Goal: Task Accomplishment & Management: Manage account settings

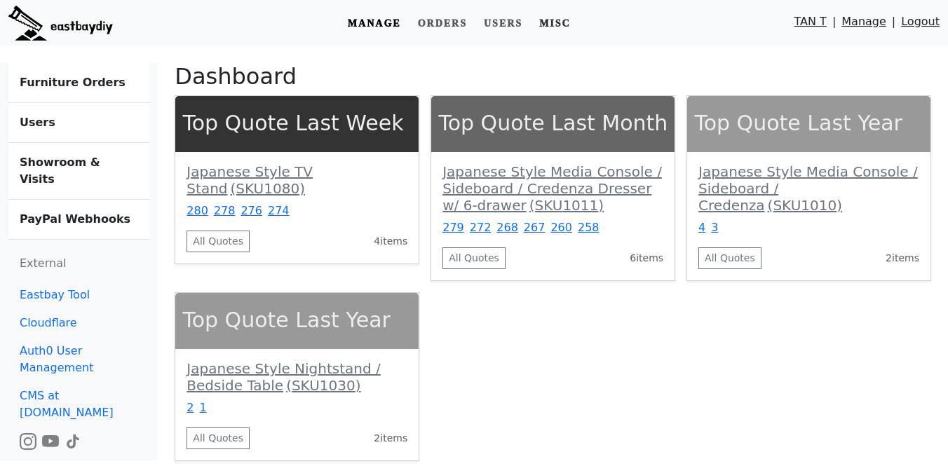
click at [573, 13] on link "Misc" at bounding box center [554, 24] width 43 height 26
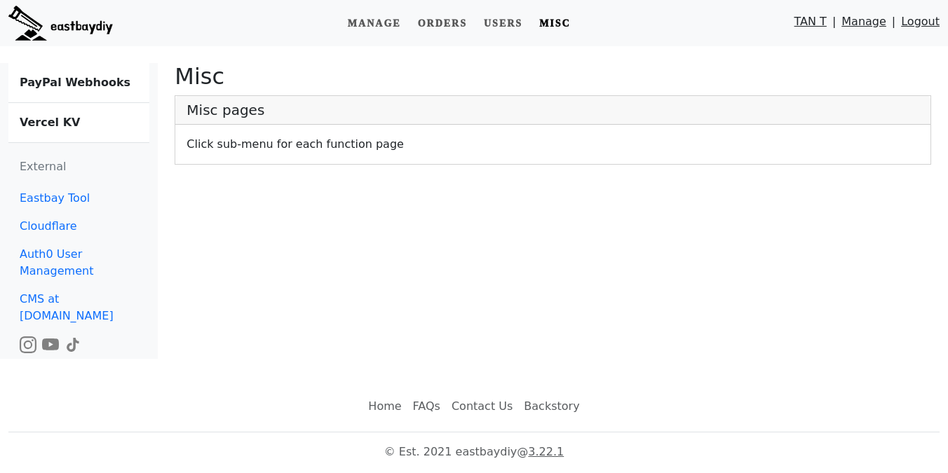
click at [39, 124] on b "Vercel KV" at bounding box center [50, 122] width 60 height 13
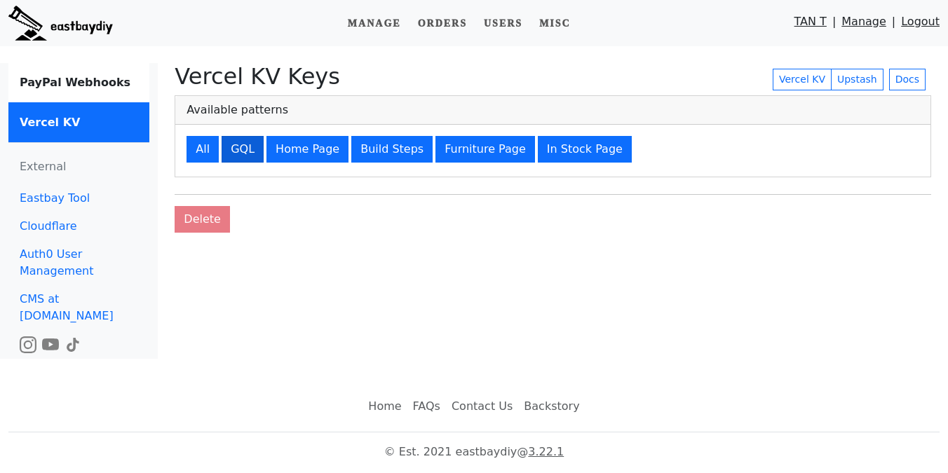
click at [236, 148] on button "GQL" at bounding box center [242, 149] width 42 height 27
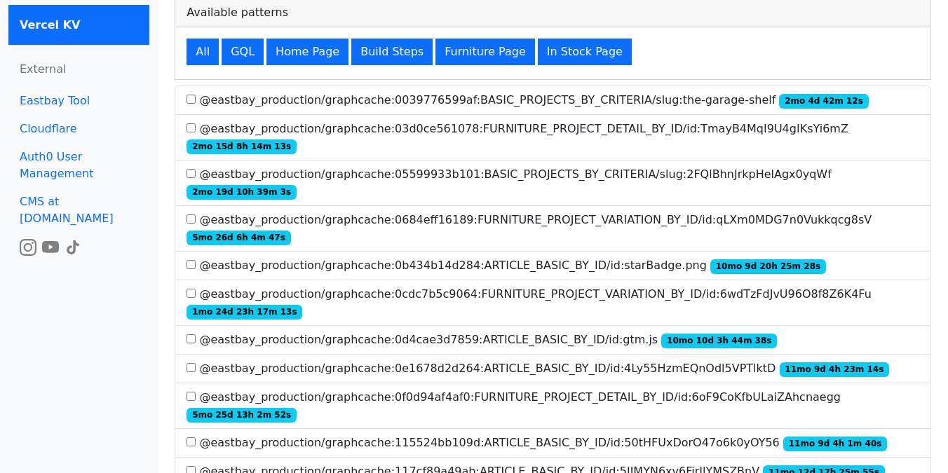
scroll to position [2999, 0]
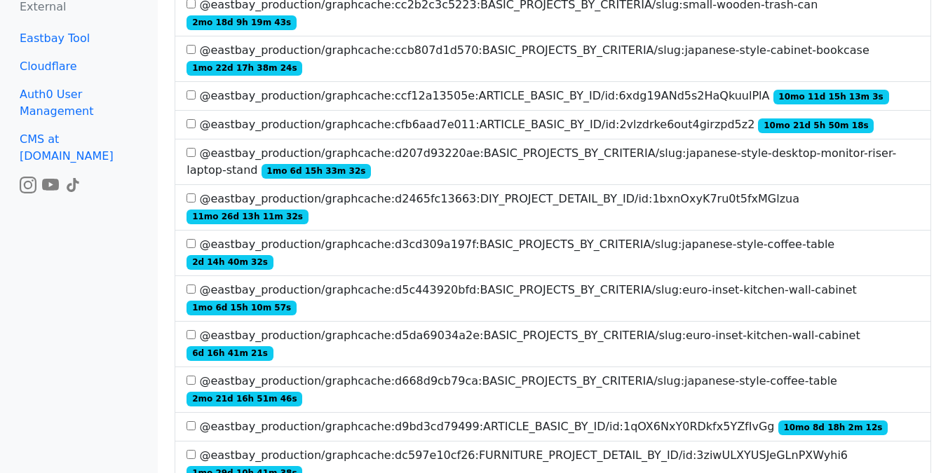
scroll to position [4583, 0]
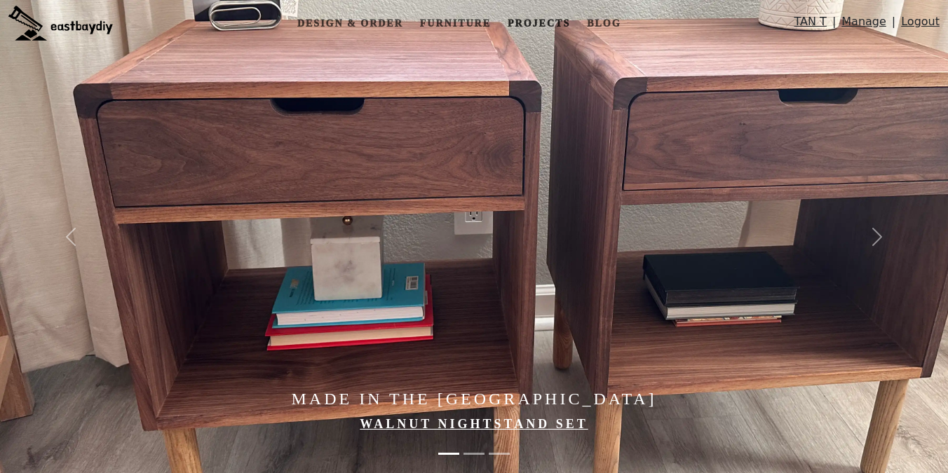
click at [517, 24] on link "Projects" at bounding box center [539, 24] width 74 height 26
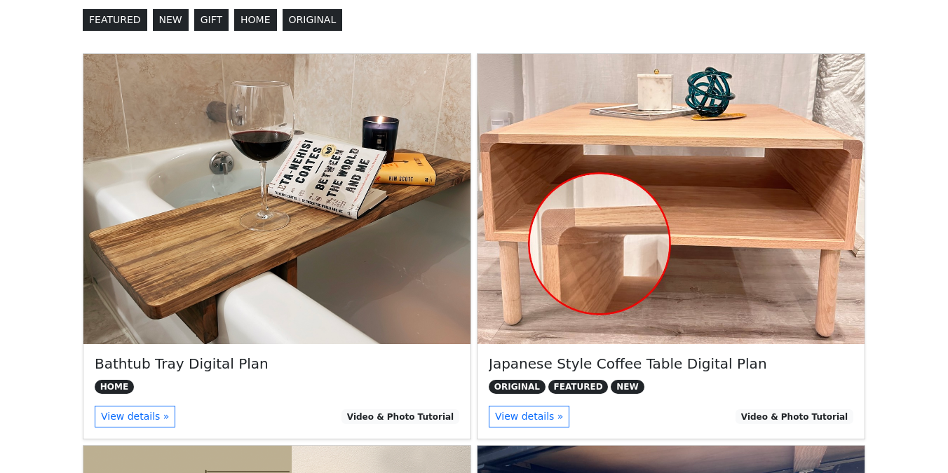
scroll to position [296, 0]
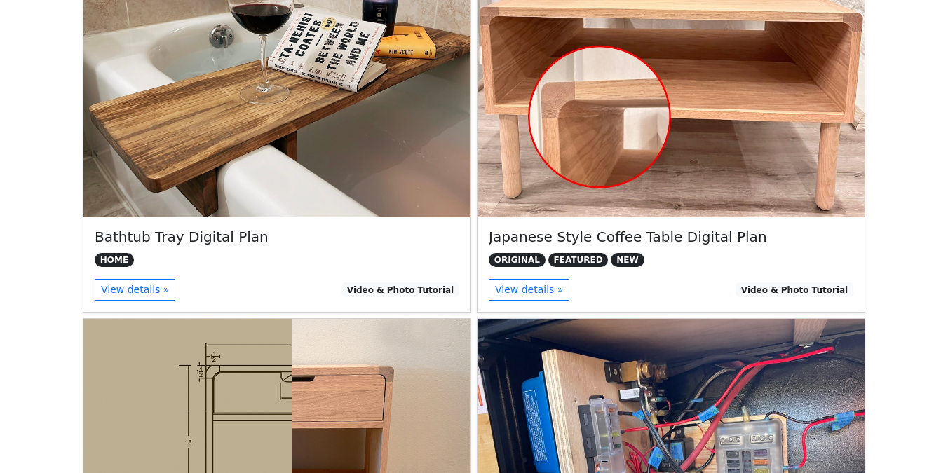
click at [706, 184] on img at bounding box center [670, 72] width 387 height 290
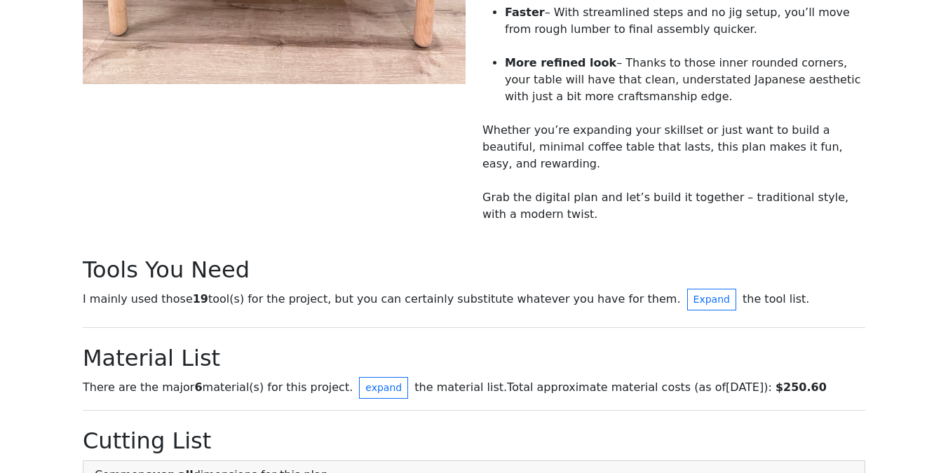
scroll to position [656, 0]
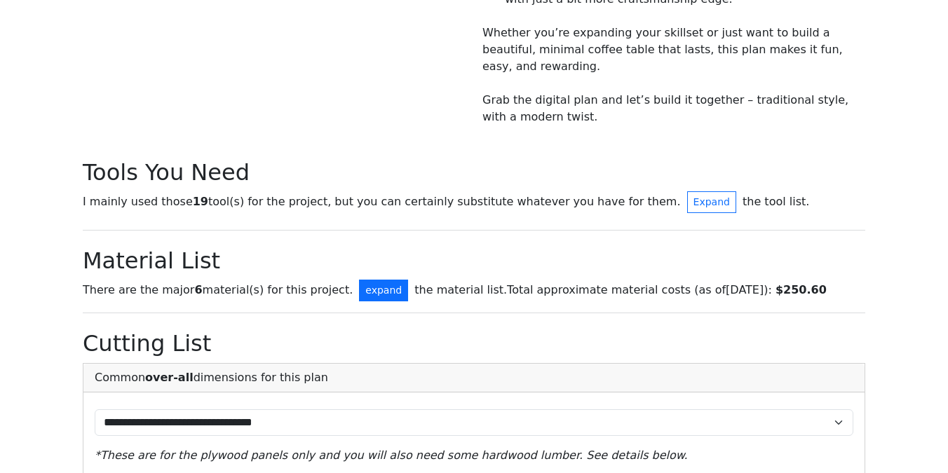
click at [359, 282] on button "expand" at bounding box center [383, 291] width 49 height 22
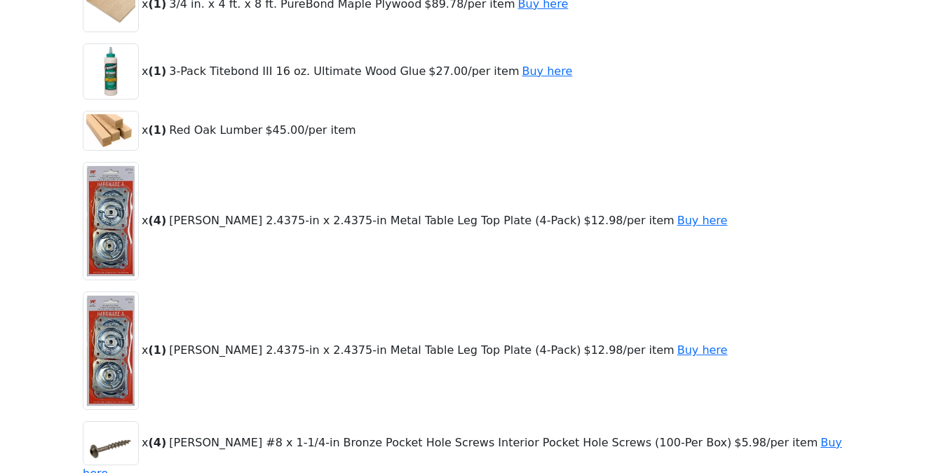
scroll to position [990, 0]
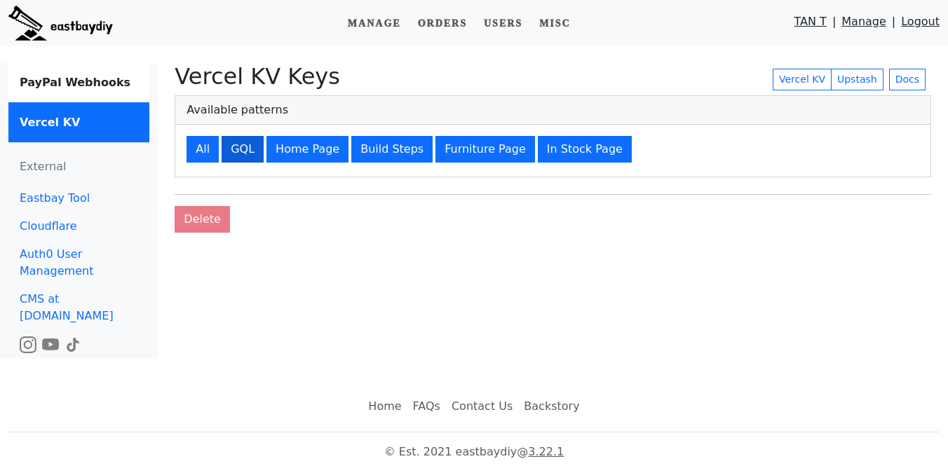
click at [235, 153] on button "GQL" at bounding box center [242, 149] width 42 height 27
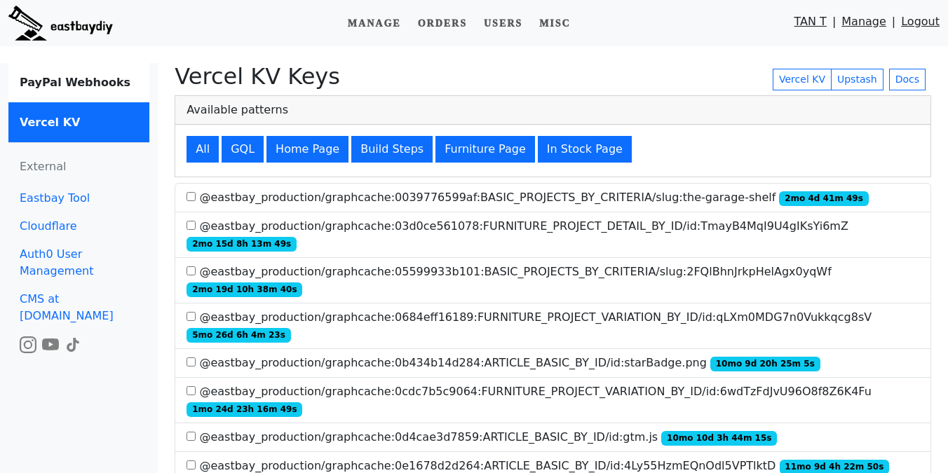
scroll to position [529, 0]
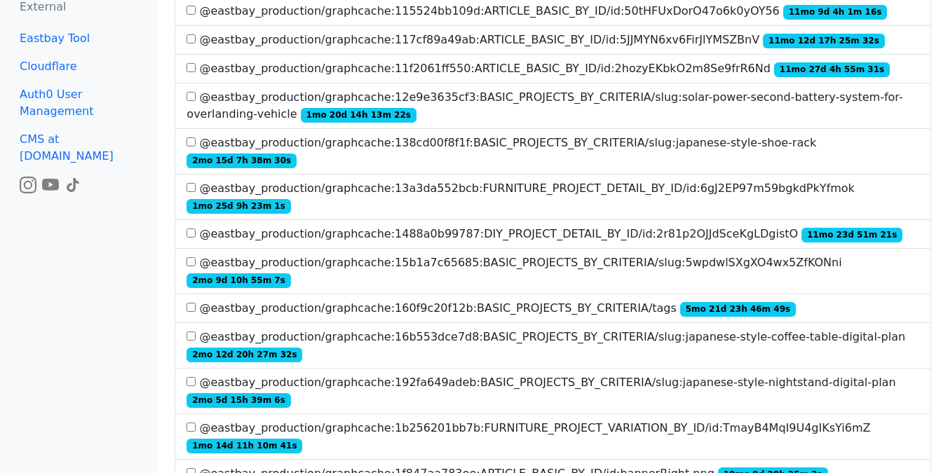
click at [355, 329] on label "@eastbay_production/graphcache:16b553dce7d8:BASIC_PROJECTS_BY_CRITERIA/slug:jap…" at bounding box center [552, 346] width 732 height 34
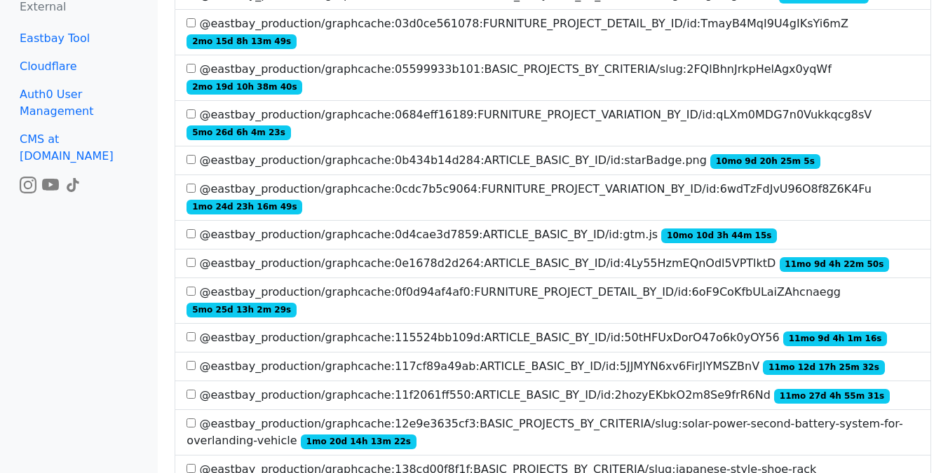
scroll to position [0, 0]
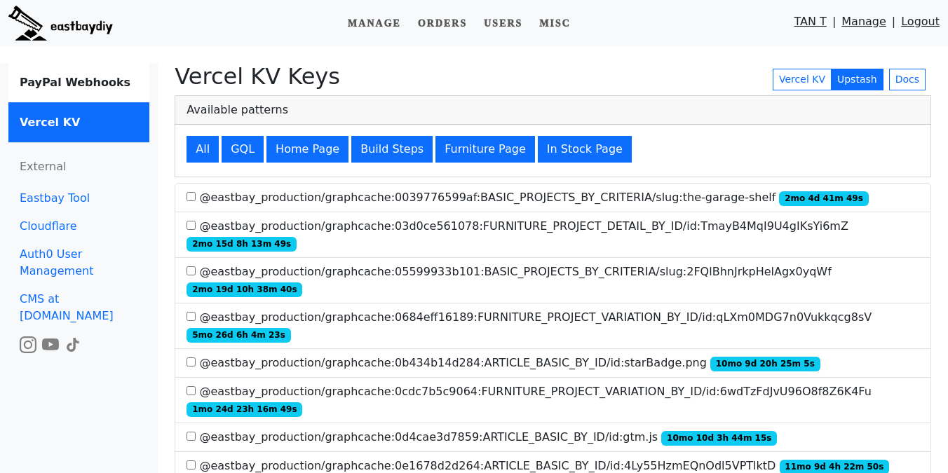
click at [859, 82] on link "Upstash" at bounding box center [856, 80] width 53 height 22
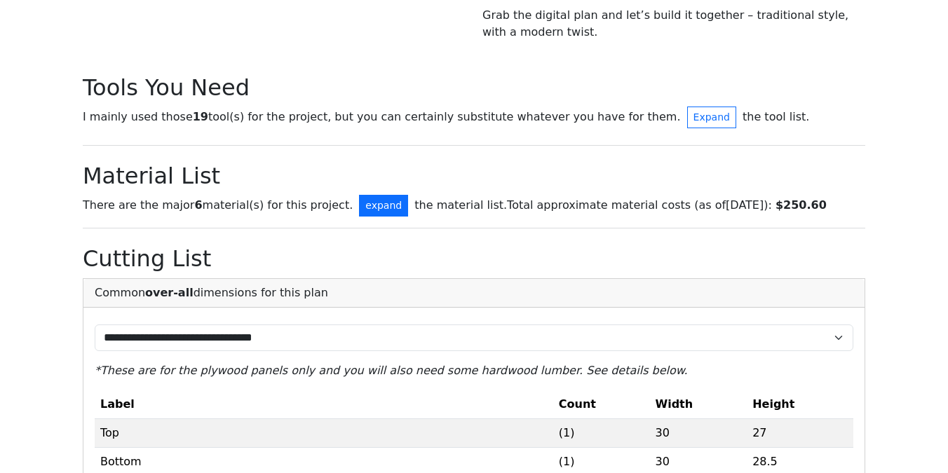
click at [359, 195] on button "expand" at bounding box center [383, 206] width 49 height 22
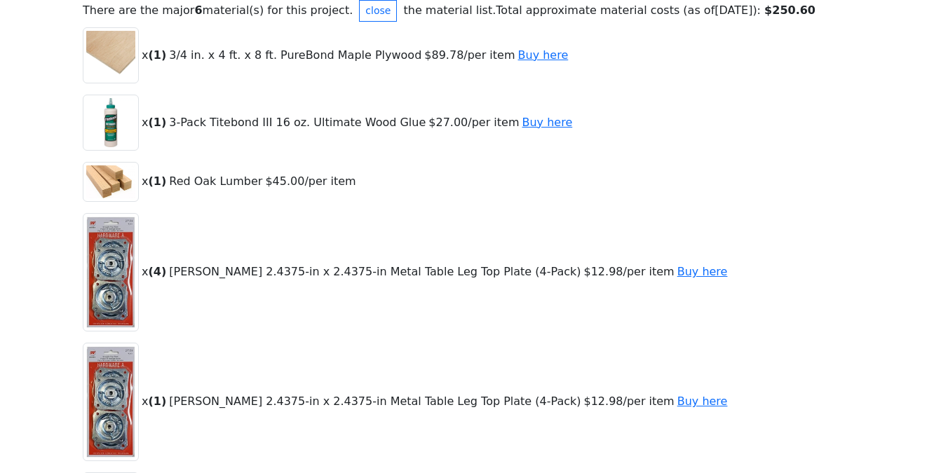
scroll to position [1052, 0]
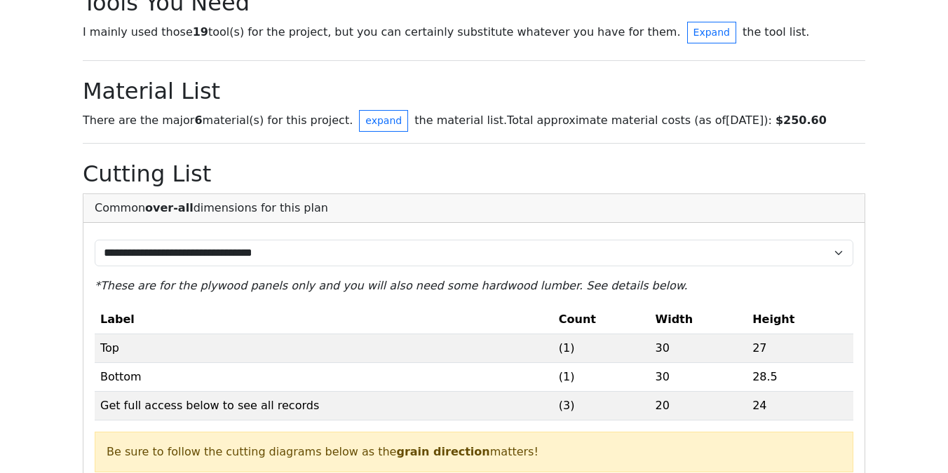
scroll to position [815, 0]
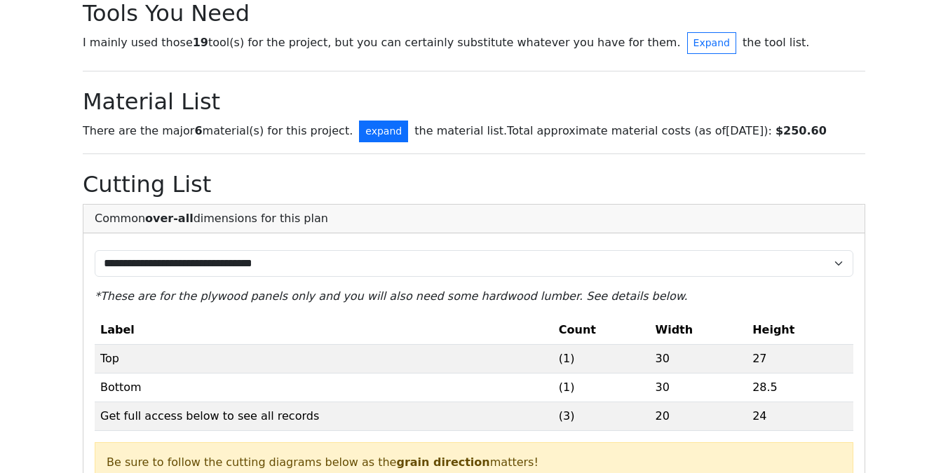
click at [369, 121] on button "expand" at bounding box center [383, 132] width 49 height 22
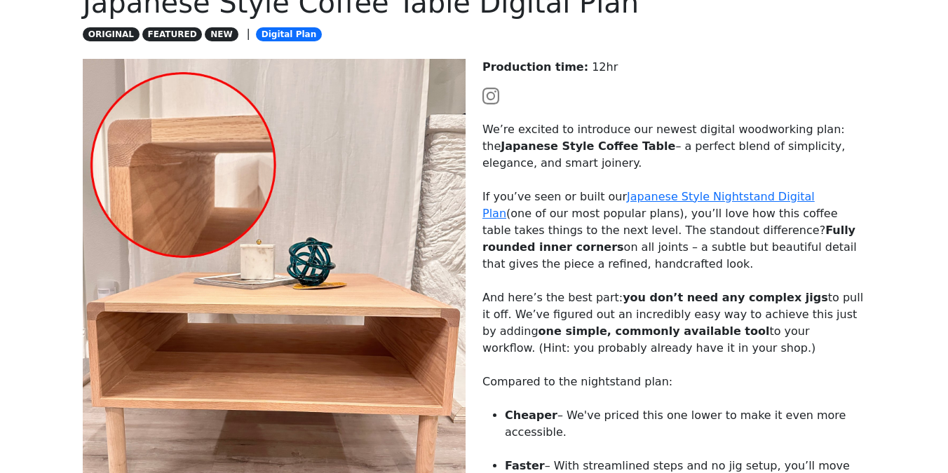
scroll to position [0, 0]
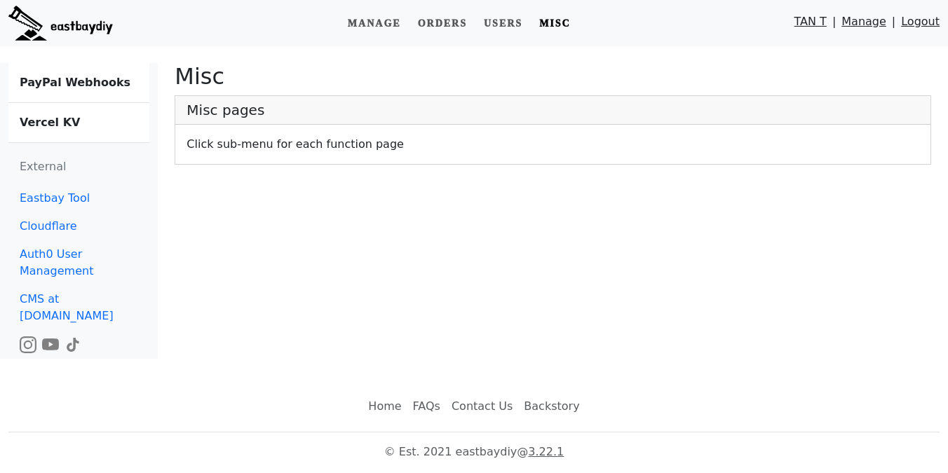
click at [57, 123] on b "Vercel KV" at bounding box center [50, 122] width 60 height 13
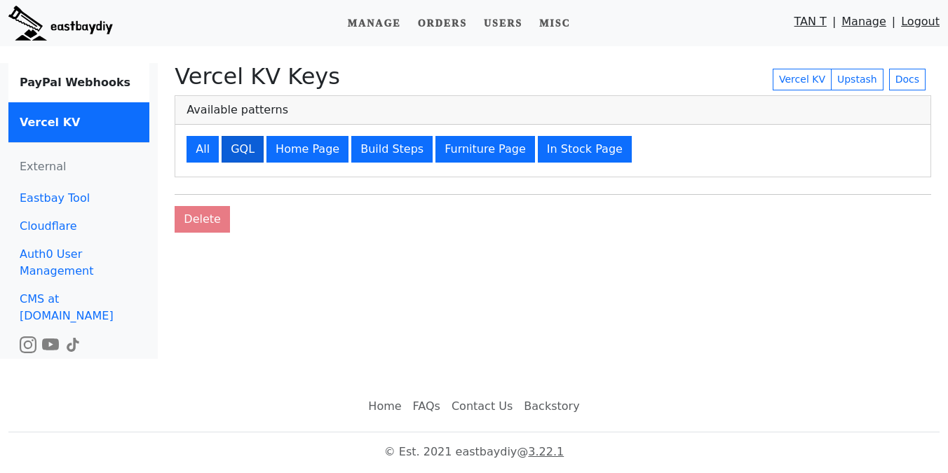
click at [237, 148] on button "GQL" at bounding box center [242, 149] width 42 height 27
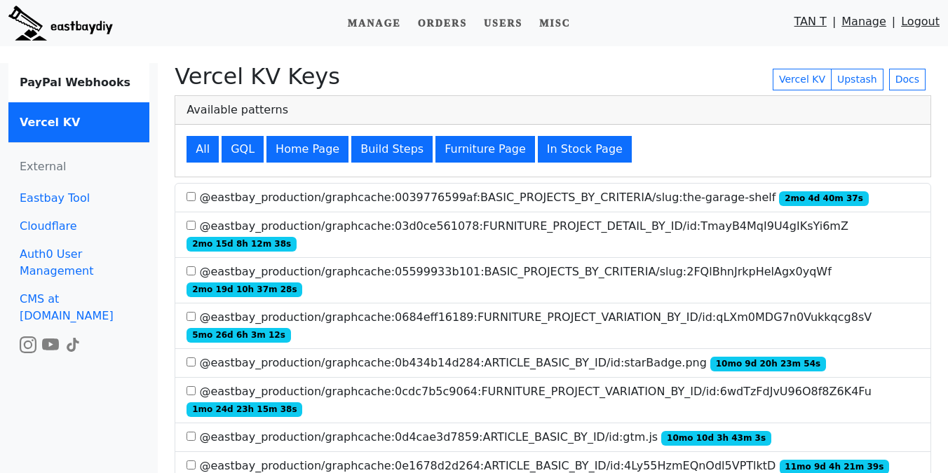
scroll to position [529, 0]
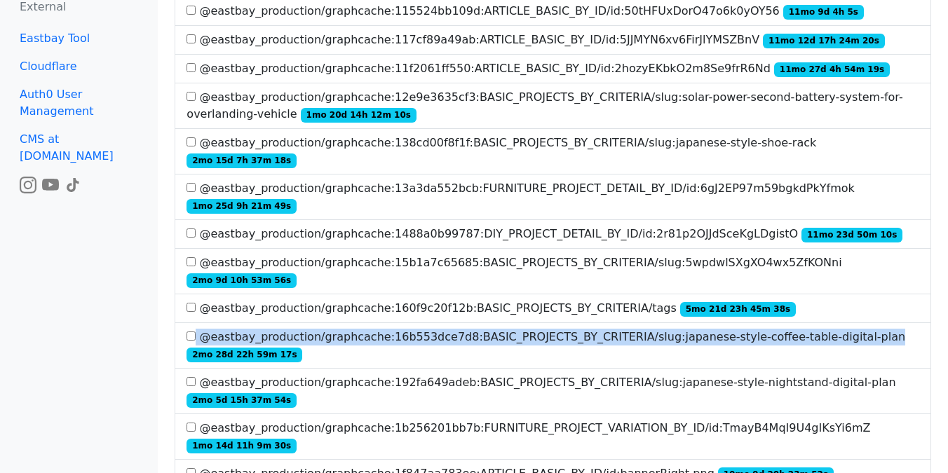
drag, startPoint x: 196, startPoint y: 233, endPoint x: 890, endPoint y: 242, distance: 694.6
click at [890, 329] on label "@eastbay_production/graphcache:16b553dce7d8:BASIC_PROJECTS_BY_CRITERIA/slug:jap…" at bounding box center [552, 346] width 732 height 34
copy label "@eastbay_production/graphcache:16b553dce7d8:BASIC_PROJECTS_BY_CRITERIA/slug:jap…"
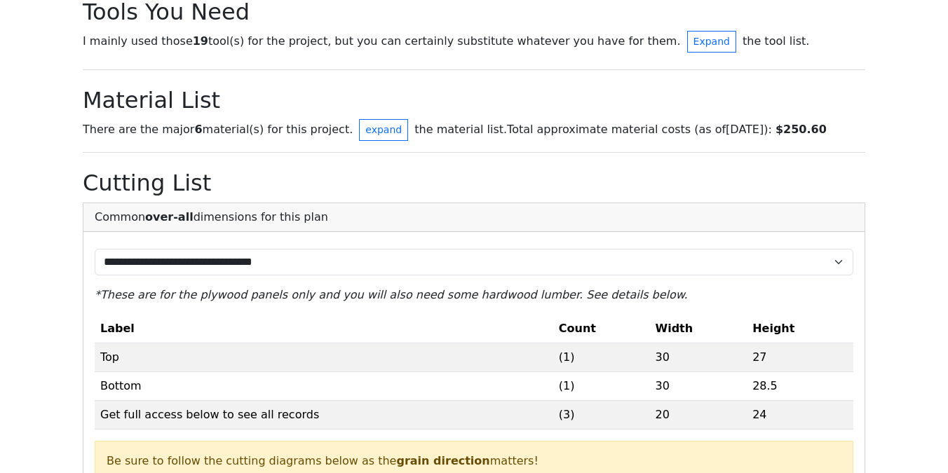
scroll to position [683, 0]
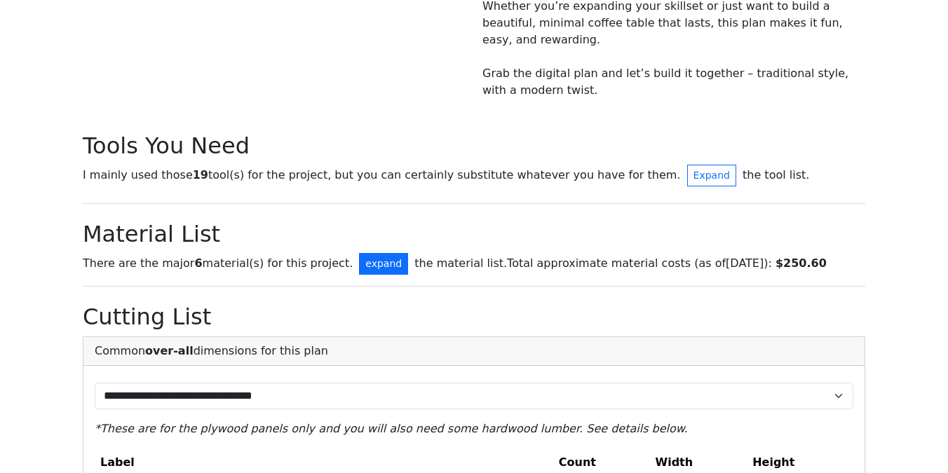
click at [367, 253] on button "expand" at bounding box center [383, 264] width 49 height 22
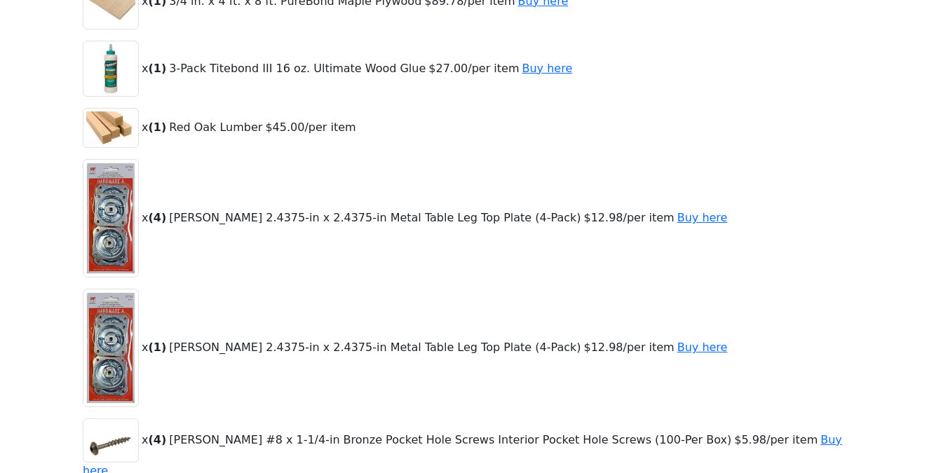
scroll to position [985, 0]
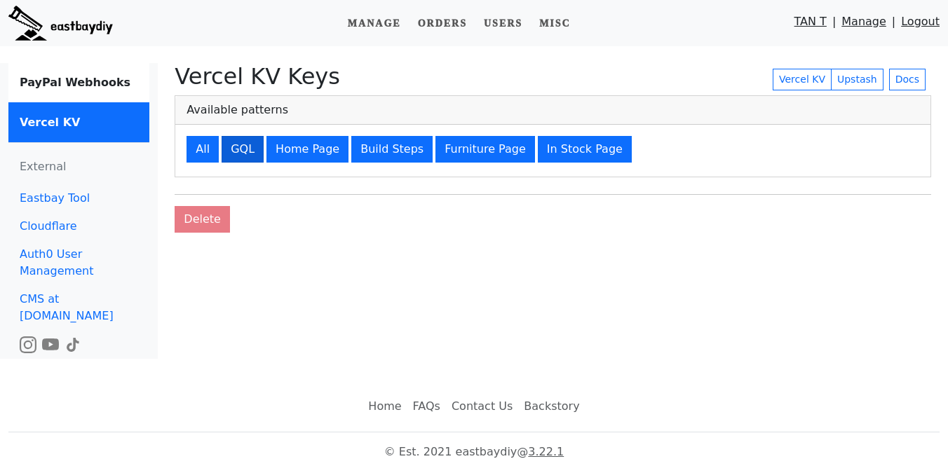
click at [246, 140] on button "GQL" at bounding box center [242, 149] width 42 height 27
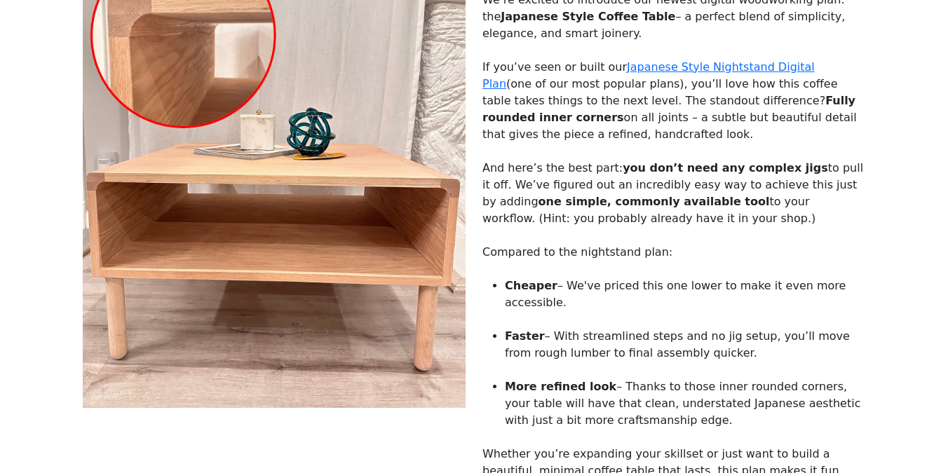
scroll to position [269, 0]
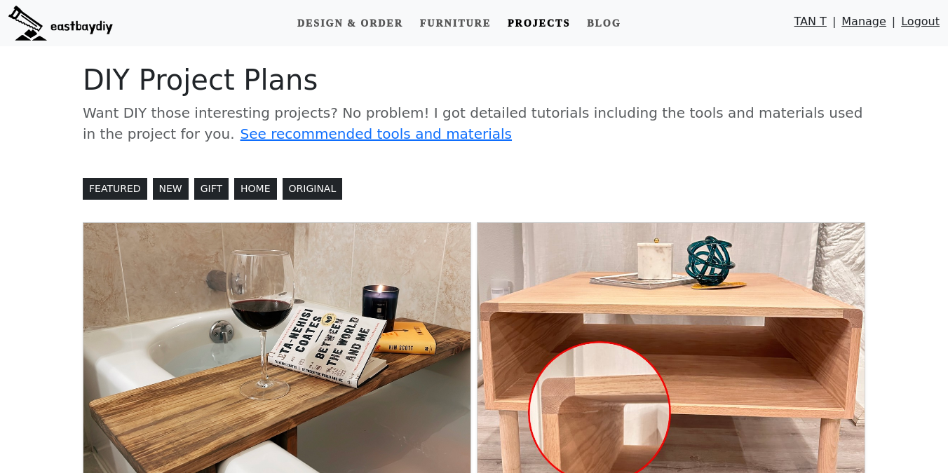
scroll to position [423, 0]
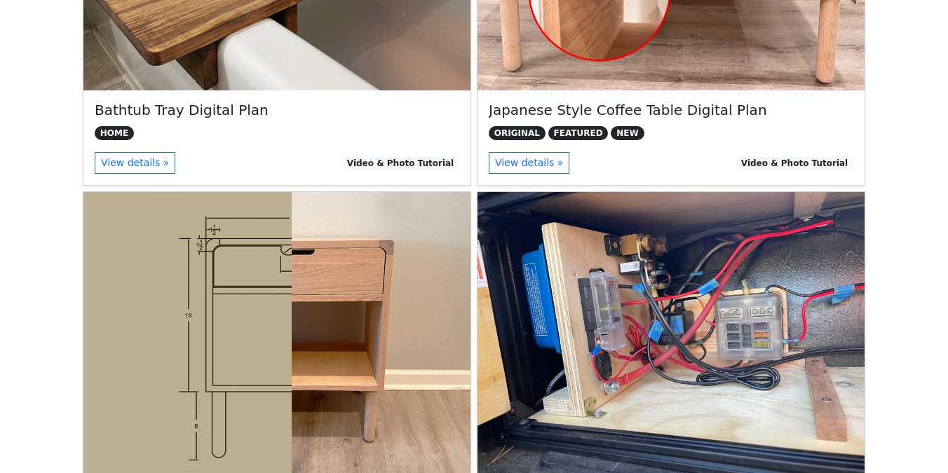
click at [295, 316] on img at bounding box center [276, 337] width 387 height 290
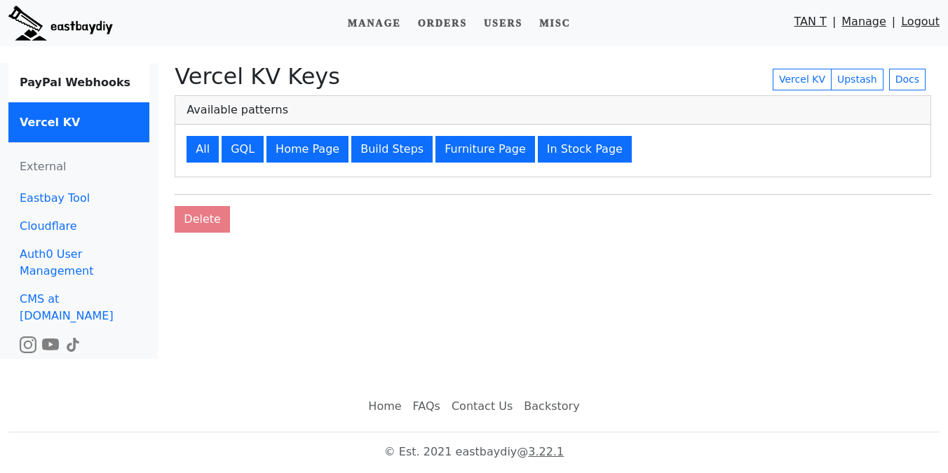
click at [559, 273] on div "Vercel KV Keys Vercel KV Upstash Docs Available patterns All GQL Home Page Buil…" at bounding box center [553, 211] width 790 height 296
click at [249, 167] on div "All GQL Home Page Build Steps Furniture Page In Stock Page" at bounding box center [552, 151] width 755 height 52
click at [249, 150] on button "GQL" at bounding box center [242, 149] width 42 height 27
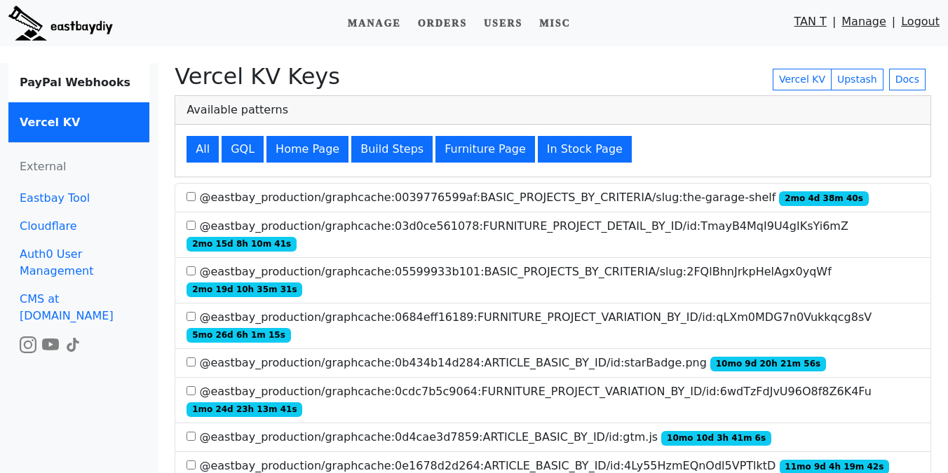
scroll to position [2970, 0]
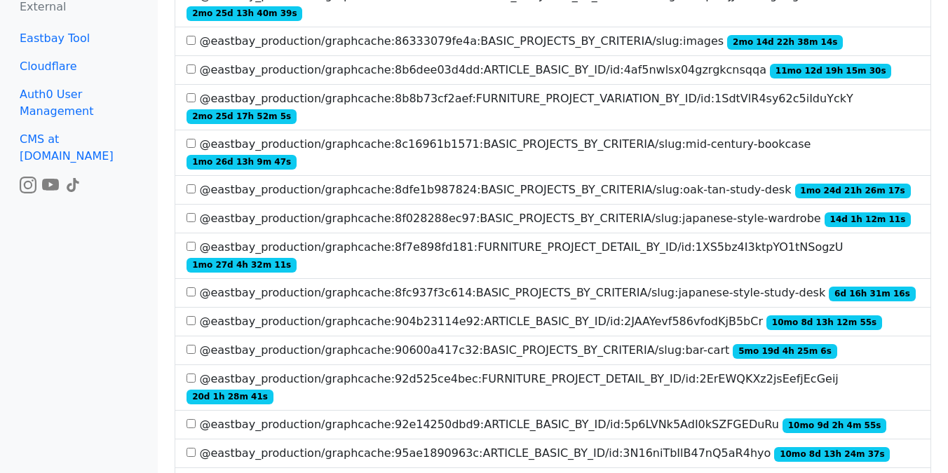
drag, startPoint x: 198, startPoint y: 236, endPoint x: 767, endPoint y: 241, distance: 568.4
copy label "@eastbay_production/graphcache:af0350067f1f:DIY_PROJECT_DETAIL_BY_ID/id:6W1F6c2…"
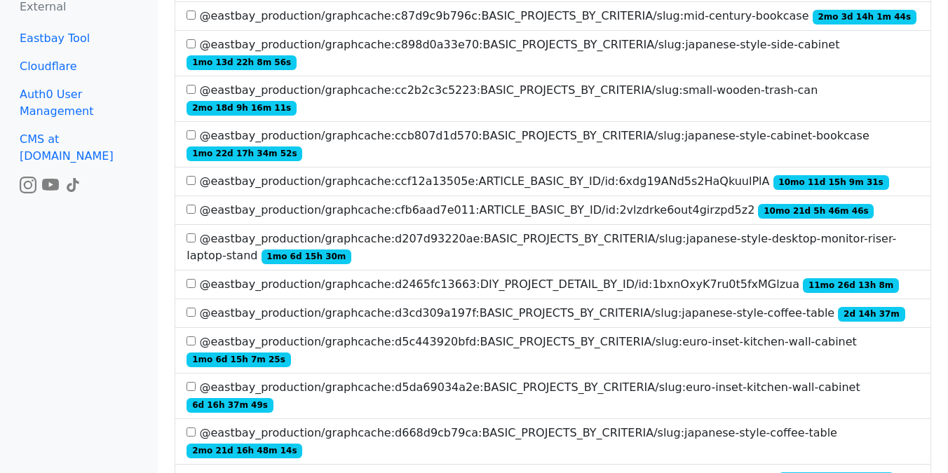
scroll to position [4567, 0]
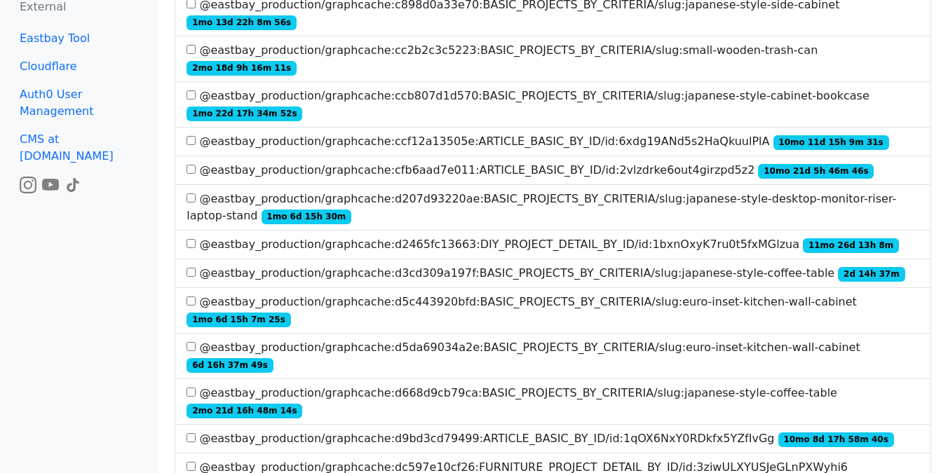
scroll to position [1691, 0]
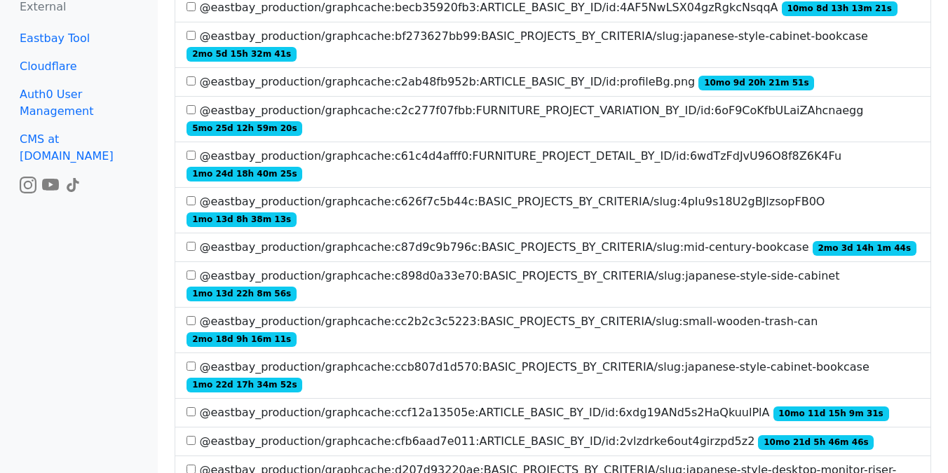
scroll to position [4538, 0]
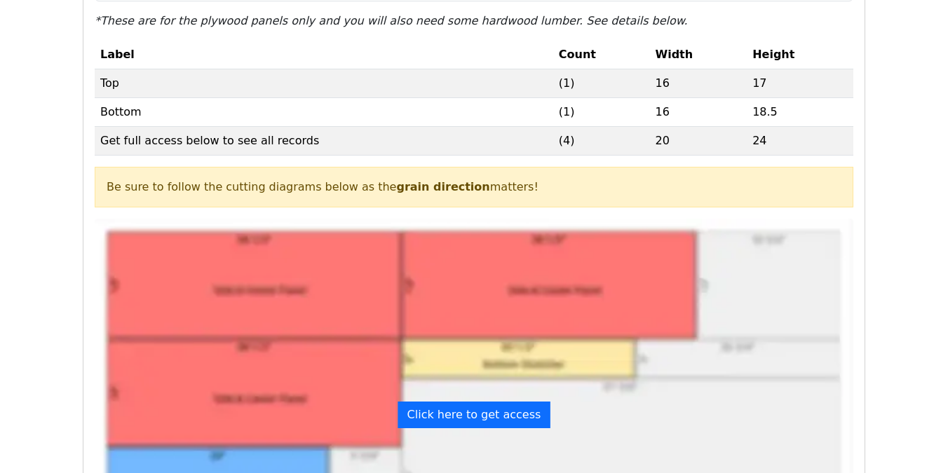
scroll to position [739, 0]
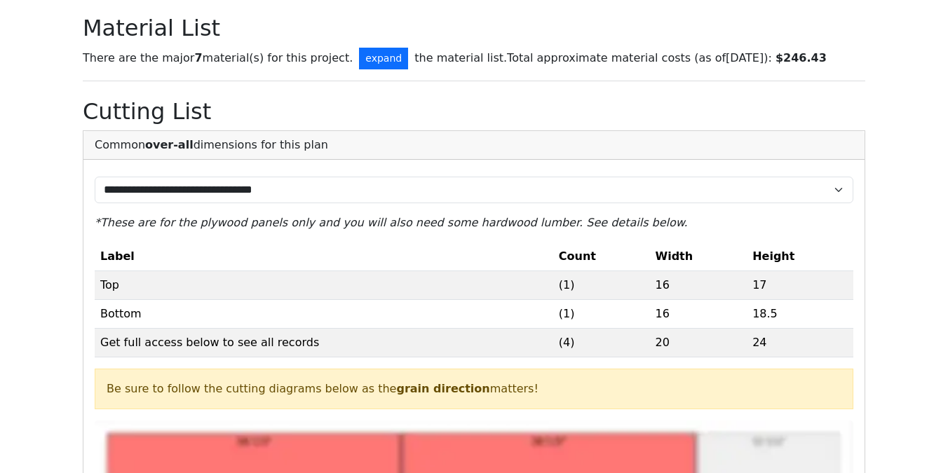
click at [359, 56] on button "expand" at bounding box center [383, 59] width 49 height 22
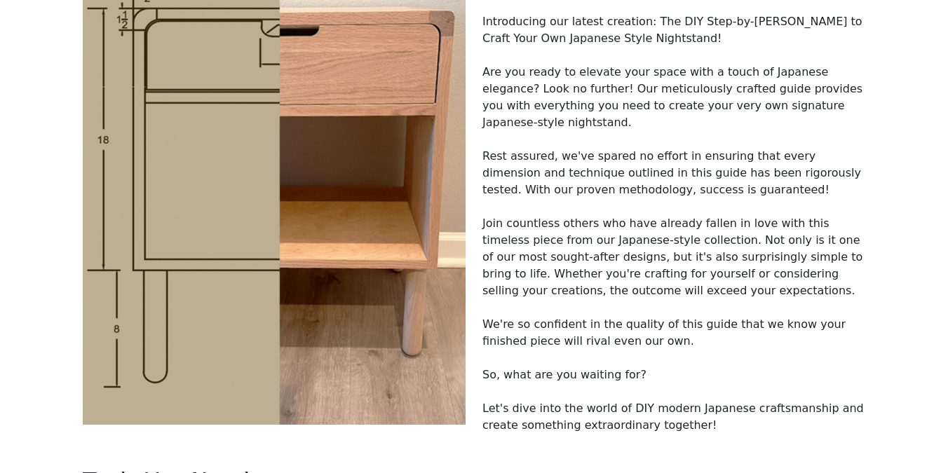
scroll to position [0, 0]
